Goal: Task Accomplishment & Management: Complete application form

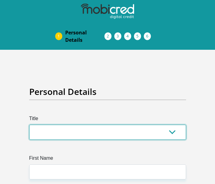
click at [59, 135] on select "Mr Ms Mrs Dr [PERSON_NAME]" at bounding box center [107, 132] width 157 height 15
select select "Mr"
click at [29, 125] on select "Mr Ms Mrs Dr [PERSON_NAME]" at bounding box center [107, 132] width 157 height 15
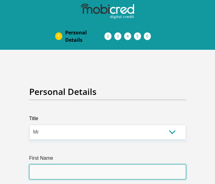
click at [59, 167] on input "First Name" at bounding box center [107, 172] width 157 height 15
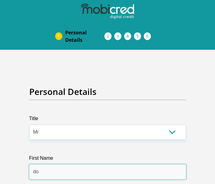
type input "d"
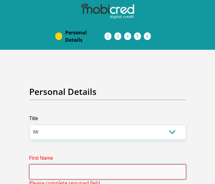
type input "C"
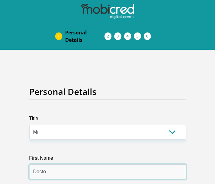
type input "Doctor"
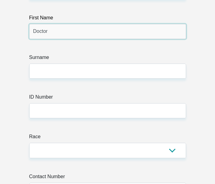
scroll to position [152, 0]
